Goal: Check status

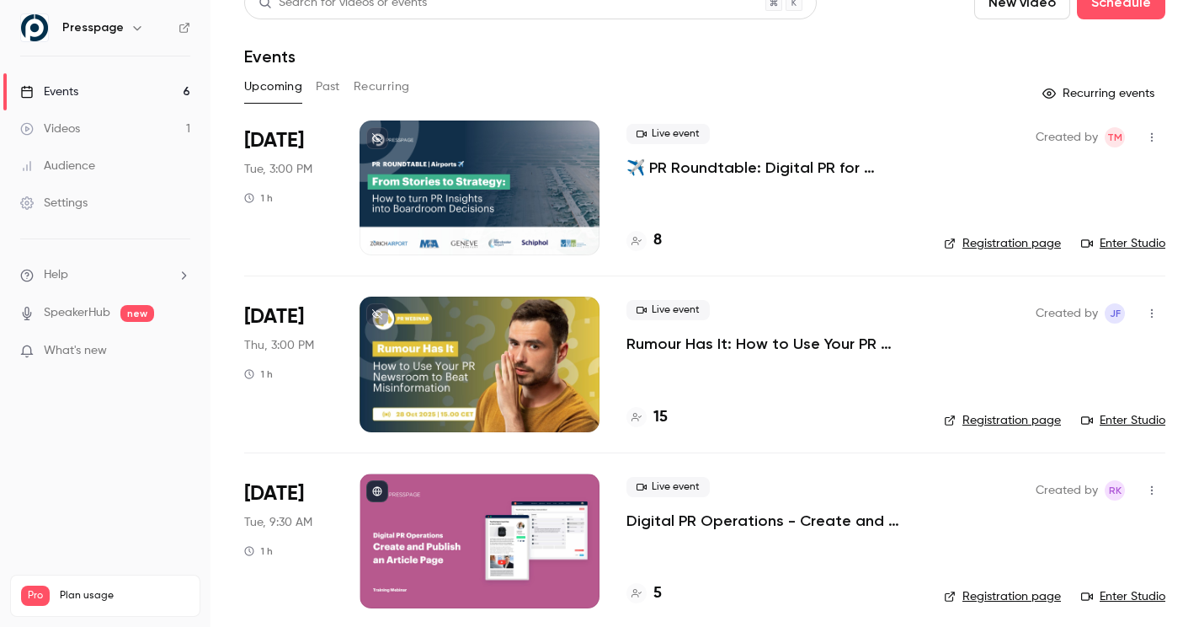
scroll to position [38, 0]
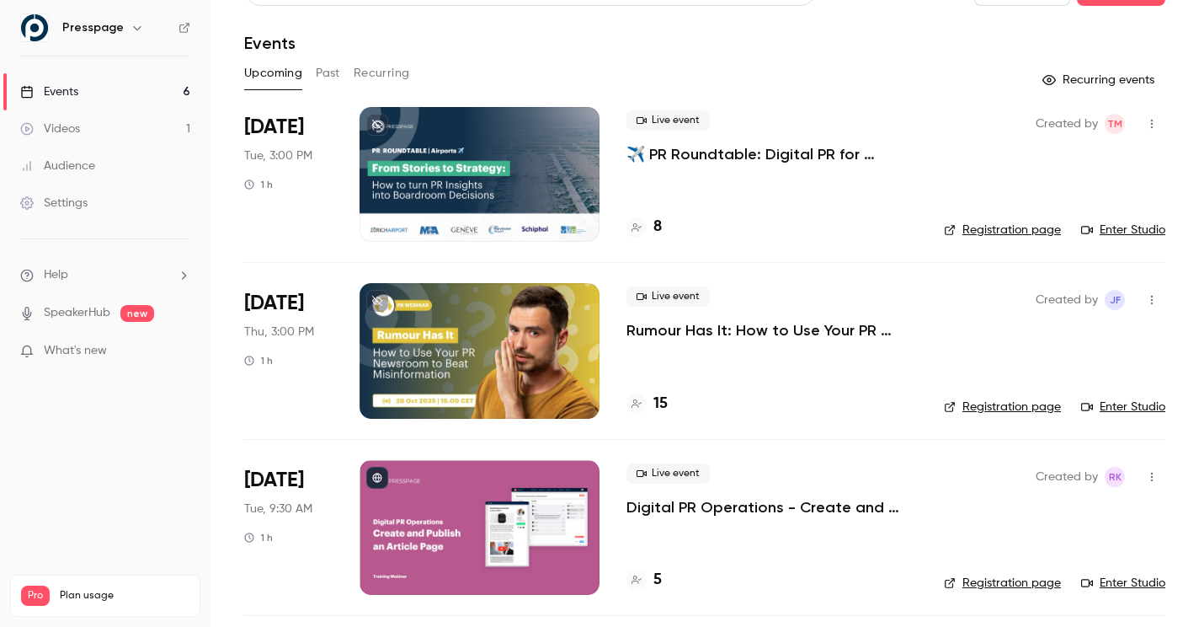
click at [685, 331] on p "Rumour Has It: How to Use Your PR Newsroom to Beat Misinformation" at bounding box center [772, 330] width 291 height 20
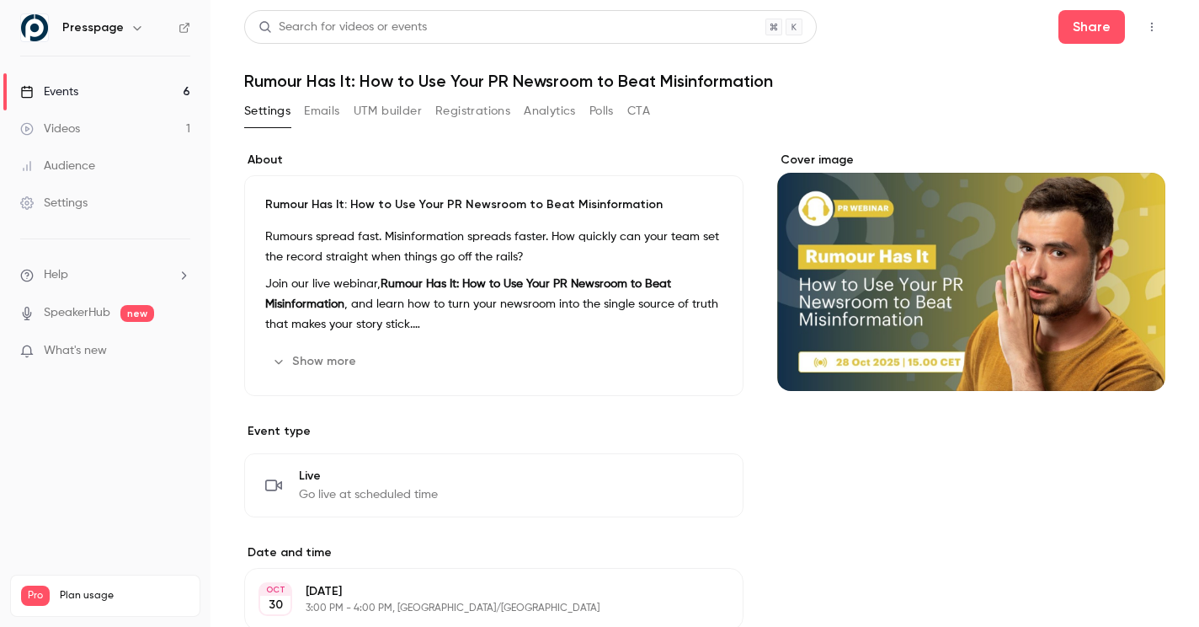
click at [493, 113] on button "Registrations" at bounding box center [472, 111] width 75 height 27
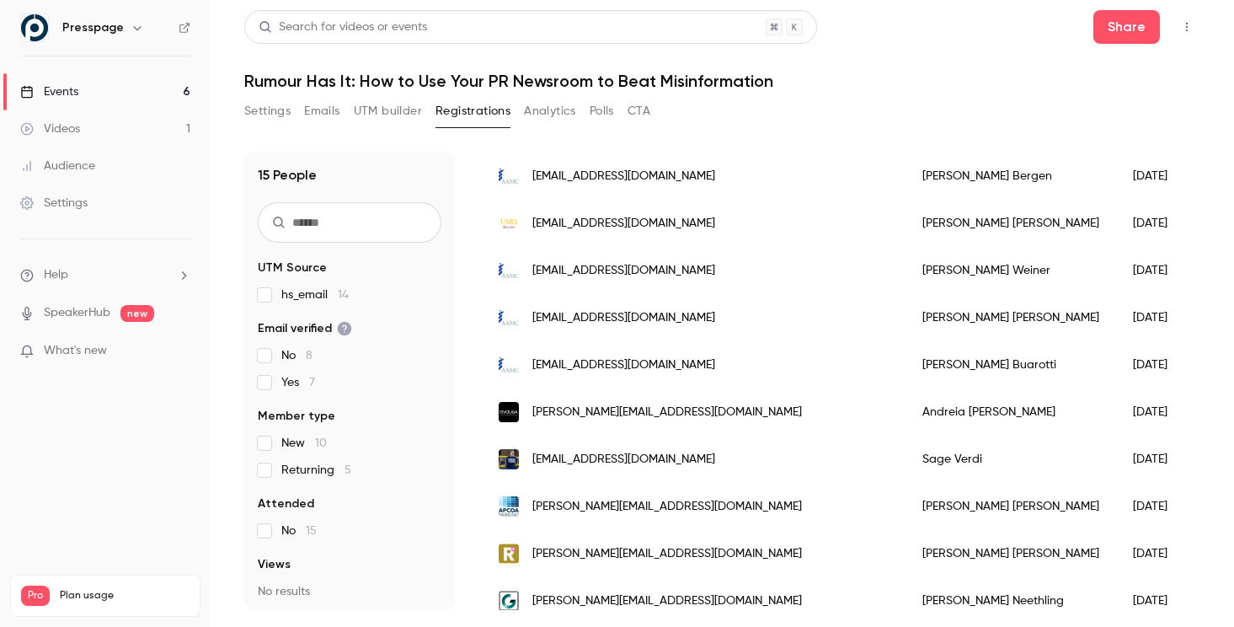
scroll to position [317, 0]
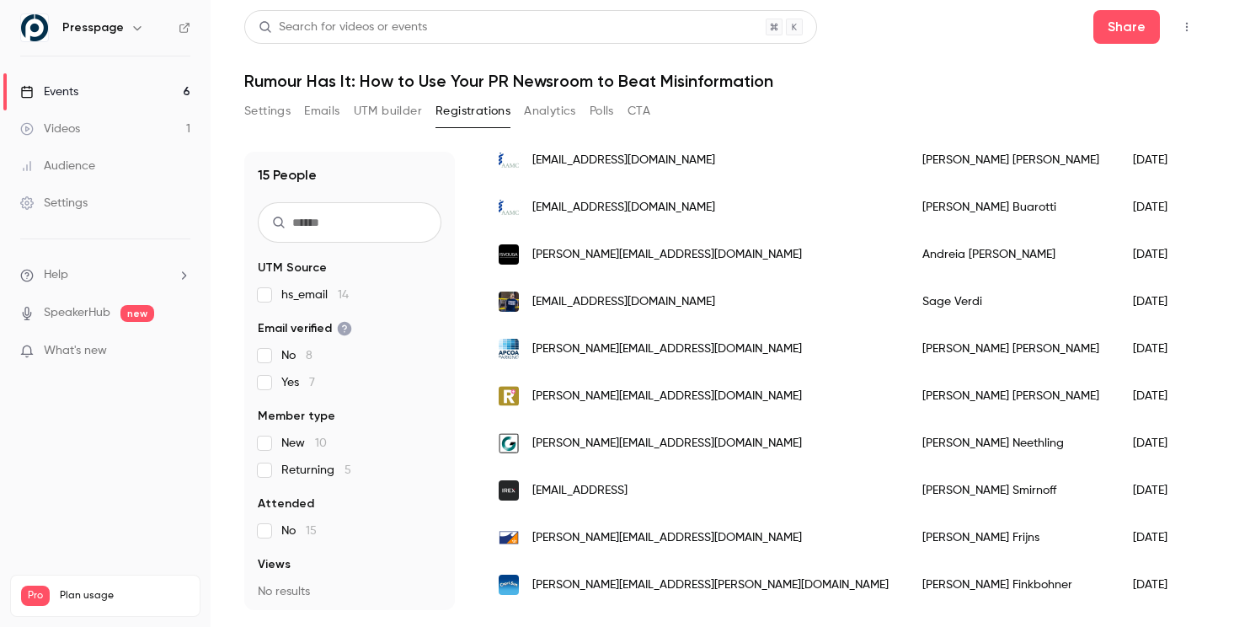
click at [561, 121] on button "Analytics" at bounding box center [550, 111] width 52 height 27
